Goal: Book appointment/travel/reservation

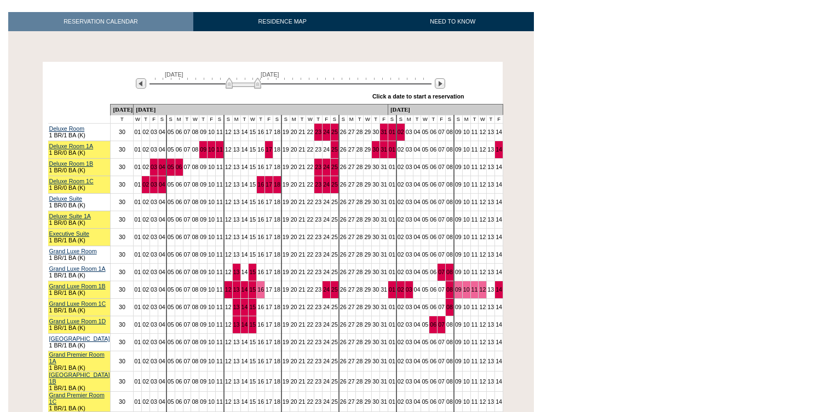
scroll to position [195, 0]
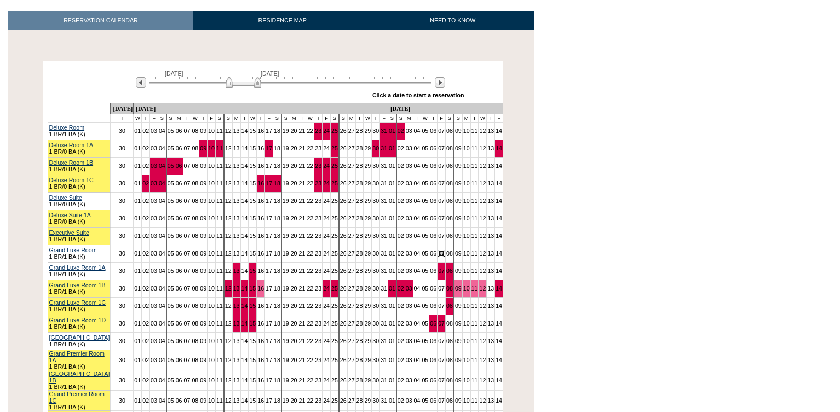
click at [438, 250] on link "07" at bounding box center [441, 253] width 7 height 7
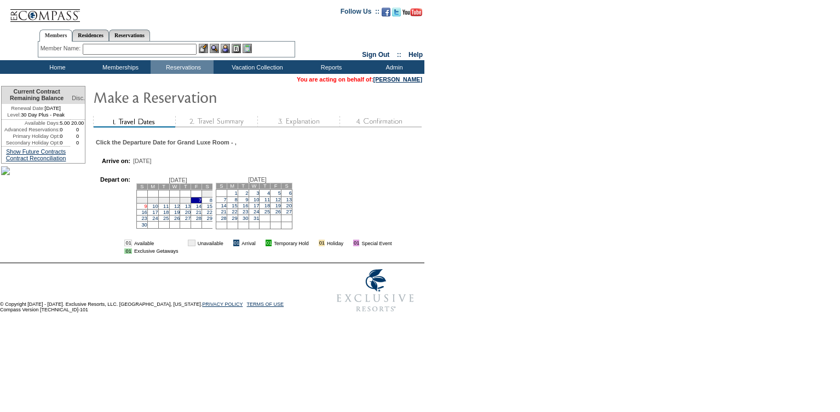
click at [147, 209] on link "9" at bounding box center [146, 206] width 3 height 5
